Goal: Complete application form

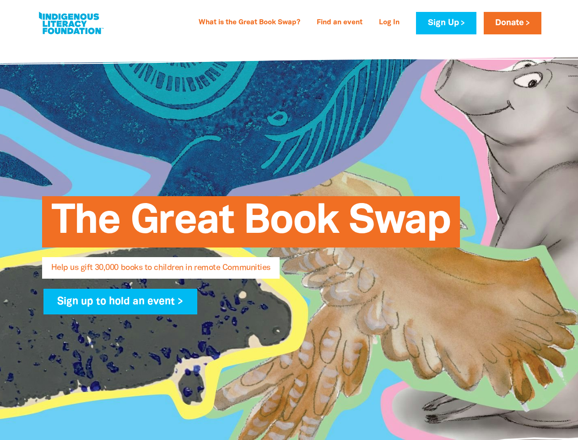
select select "US"
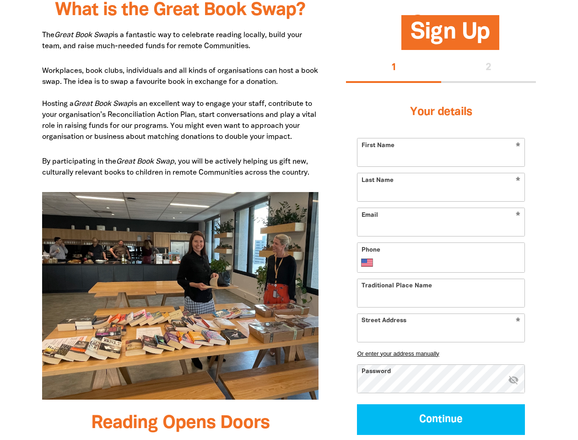
click at [289, 220] on img at bounding box center [180, 296] width 277 height 208
click at [394, 68] on button "1" at bounding box center [393, 68] width 95 height 29
click at [489, 68] on div "1 2" at bounding box center [441, 68] width 190 height 29
click at [441, 353] on button "Or enter your address manually" at bounding box center [441, 352] width 168 height 7
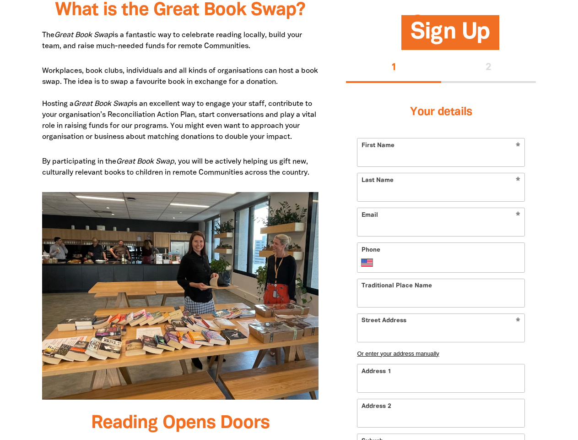
click at [514, 380] on input "Address 1" at bounding box center [441, 378] width 167 height 28
click at [441, 419] on input "Address 2" at bounding box center [441, 413] width 167 height 28
